Goal: Find specific page/section: Find specific page/section

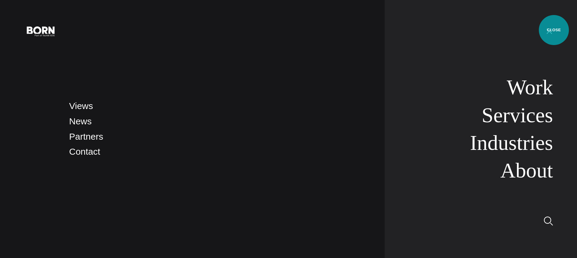
click at [552, 30] on button "Primary Menu" at bounding box center [549, 31] width 14 height 13
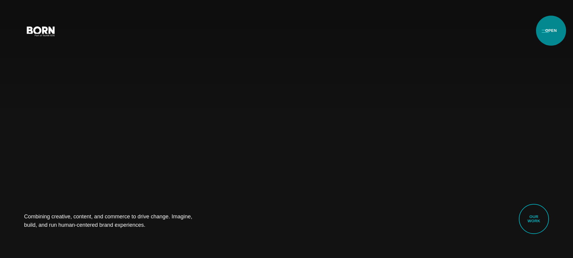
click at [551, 31] on button "Primary Menu" at bounding box center [545, 31] width 14 height 13
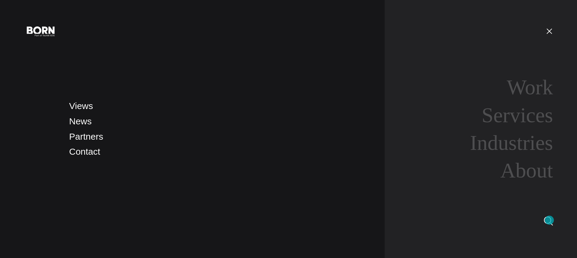
click at [550, 220] on img at bounding box center [548, 221] width 9 height 9
click at [550, 221] on img at bounding box center [548, 221] width 9 height 9
click at [548, 221] on img at bounding box center [548, 221] width 9 height 9
click at [547, 226] on link at bounding box center [548, 218] width 9 height 23
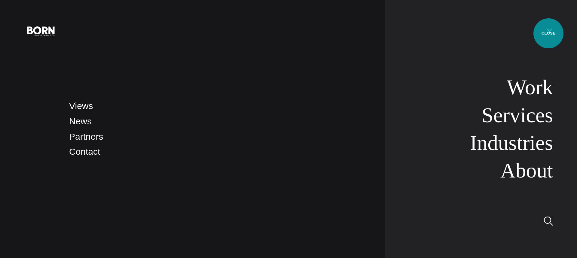
click at [549, 28] on button "Primary Menu" at bounding box center [549, 31] width 14 height 13
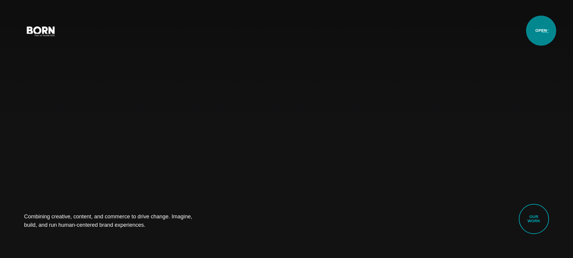
click at [541, 30] on button "Primary Menu" at bounding box center [545, 31] width 14 height 13
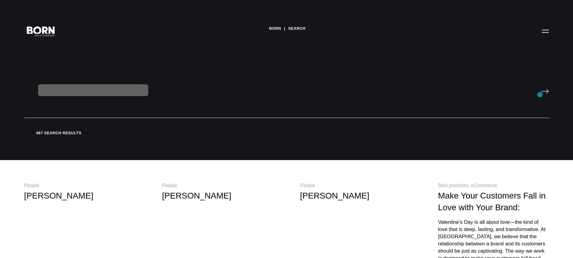
click at [540, 95] on input "text" at bounding box center [286, 98] width 525 height 40
click at [48, 37] on icon ".st0{display:none;} .st1{display:inline;} .st2{font-family:'HelveticaNeue-Mediu…" at bounding box center [41, 31] width 38 height 16
